Goal: Transaction & Acquisition: Purchase product/service

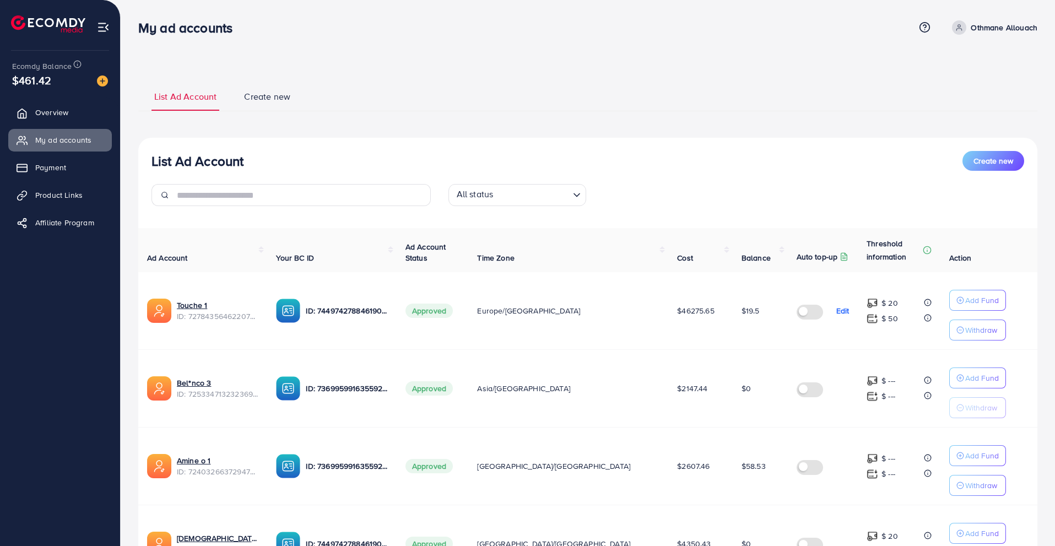
scroll to position [196, 0]
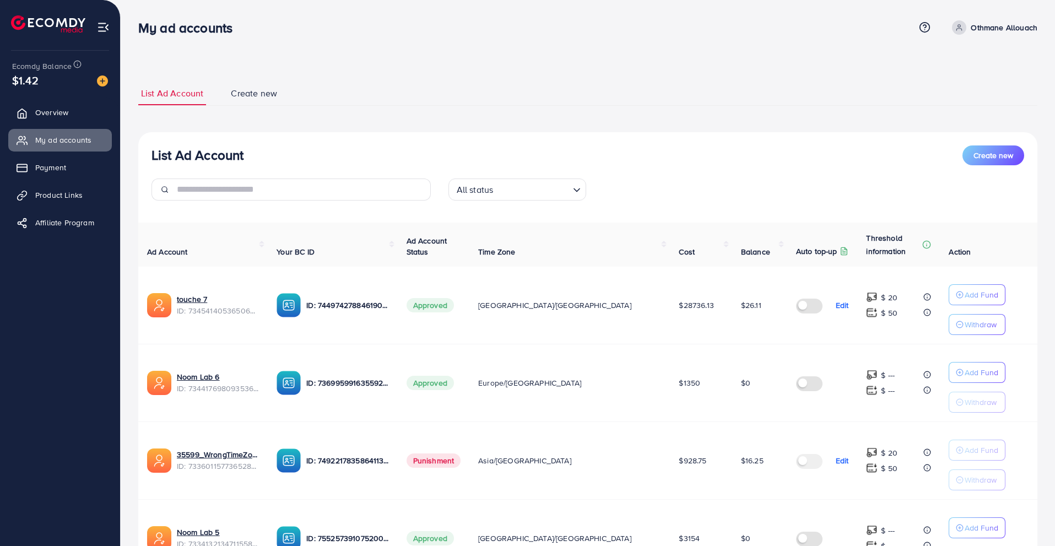
click at [108, 80] on div "Ecomdy Balance $1.42" at bounding box center [60, 74] width 102 height 46
click at [101, 74] on div at bounding box center [98, 80] width 20 height 13
click at [101, 77] on img at bounding box center [102, 80] width 11 height 11
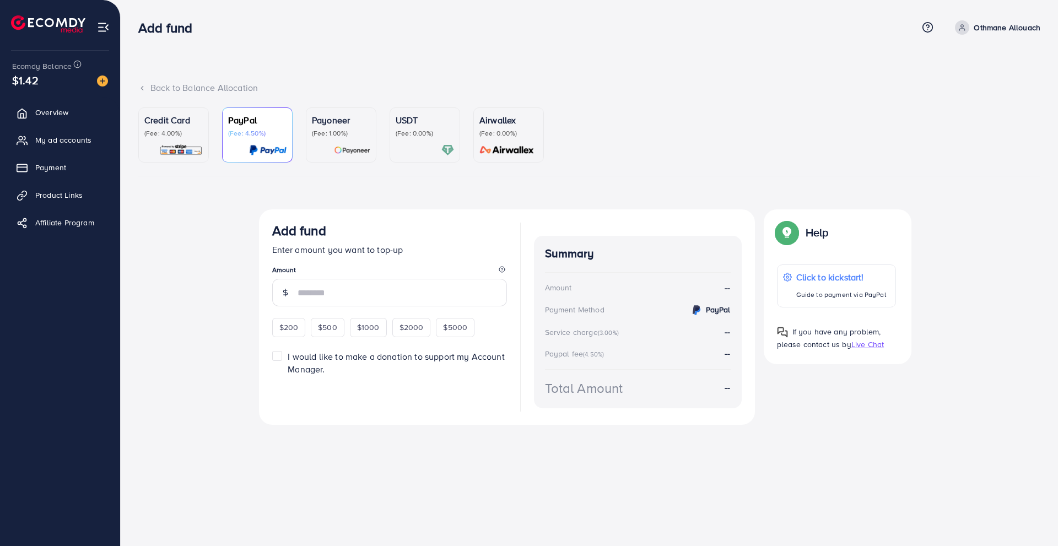
click at [398, 127] on div "USDT (Fee: 0.00%)" at bounding box center [425, 125] width 58 height 24
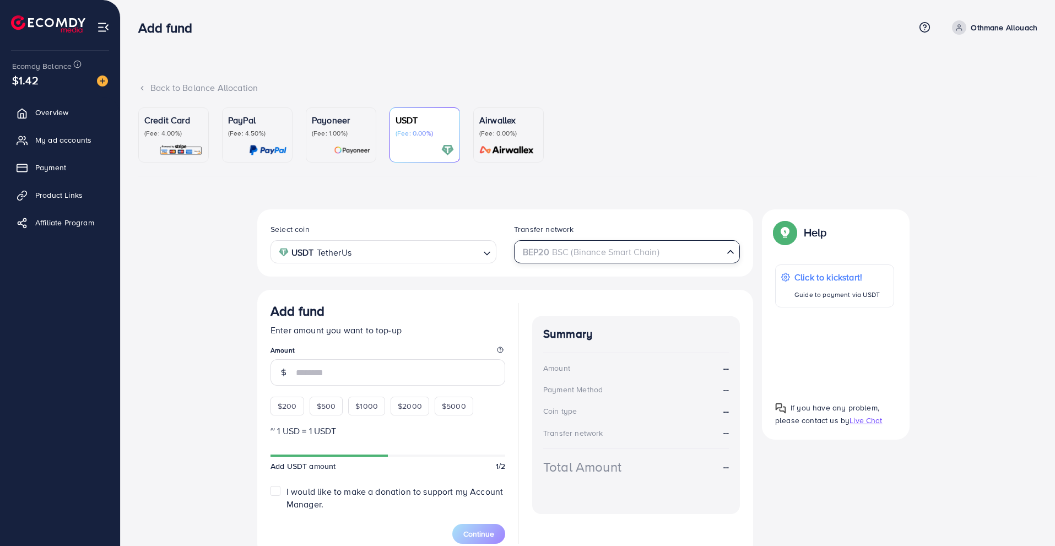
click at [518, 261] on div "BEP20 BSC (Binance Smart Chain) Loading..." at bounding box center [627, 251] width 226 height 23
click at [526, 375] on div "Select coin USDT TetherUs Loading... Transfer network TRC20 TRX (Tron) Loading.…" at bounding box center [505, 383] width 496 height 348
click at [324, 403] on span "$500" at bounding box center [326, 405] width 19 height 11
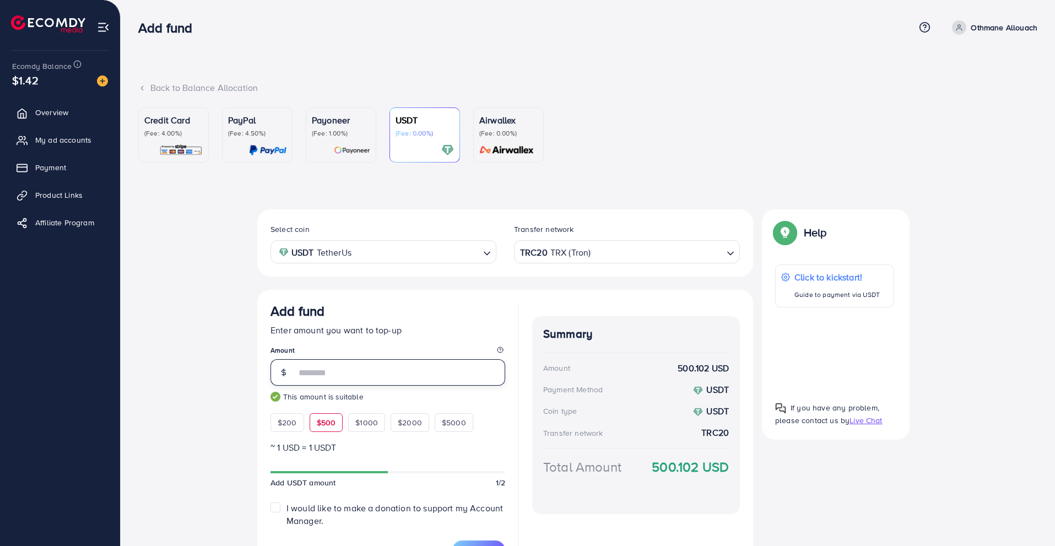
click at [358, 373] on input "***" at bounding box center [400, 372] width 209 height 26
type input "***"
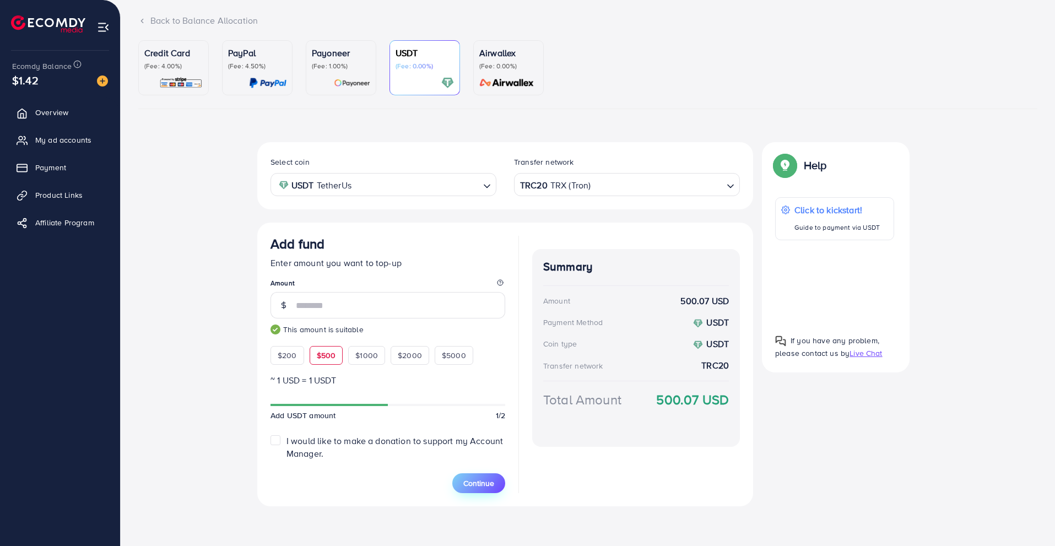
click at [461, 481] on button "Continue" at bounding box center [478, 483] width 53 height 20
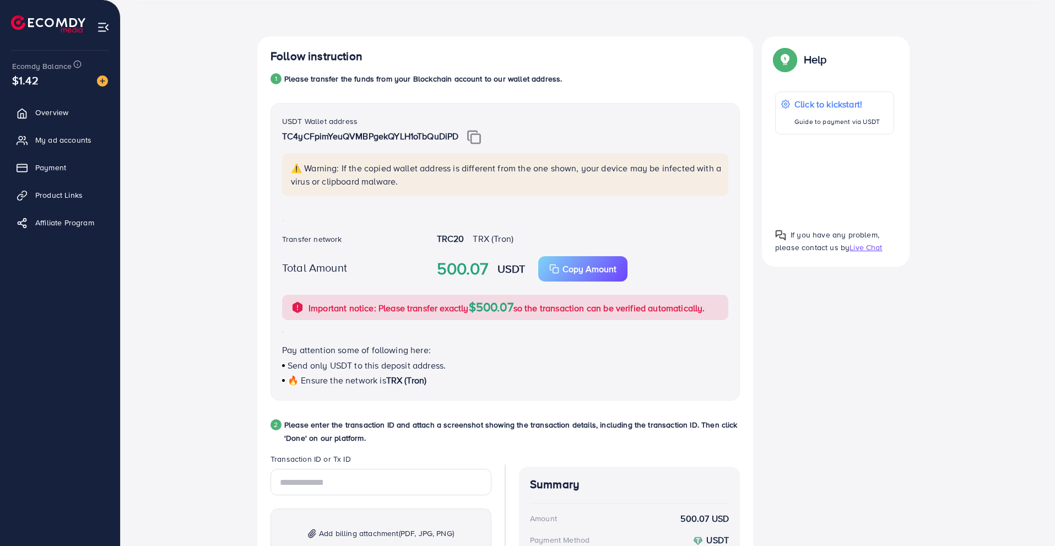
scroll to position [176, 0]
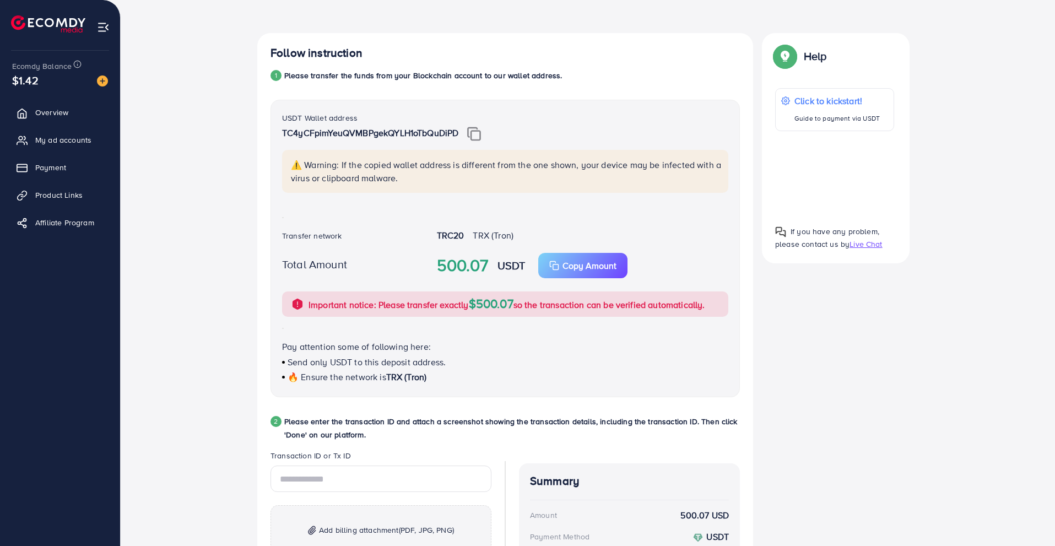
click at [865, 272] on div "Follow instruction 1 Please transfer the funds from your Blockchain account to …" at bounding box center [587, 353] width 661 height 641
